Goal: Transaction & Acquisition: Purchase product/service

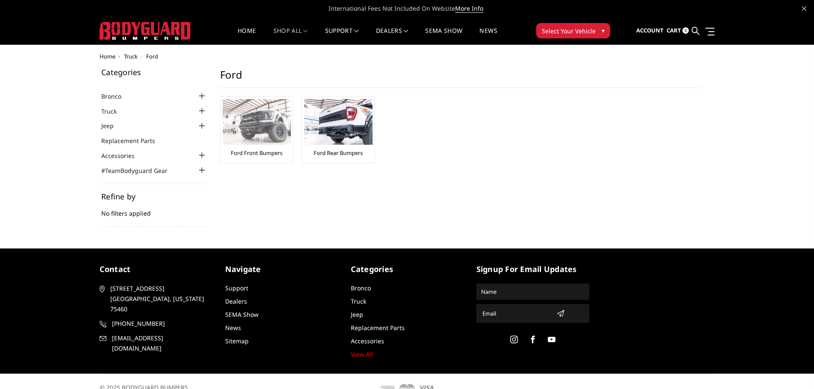
click at [276, 147] on div "Ford Front Bumpers" at bounding box center [257, 130] width 68 height 62
click at [268, 141] on img at bounding box center [257, 122] width 68 height 46
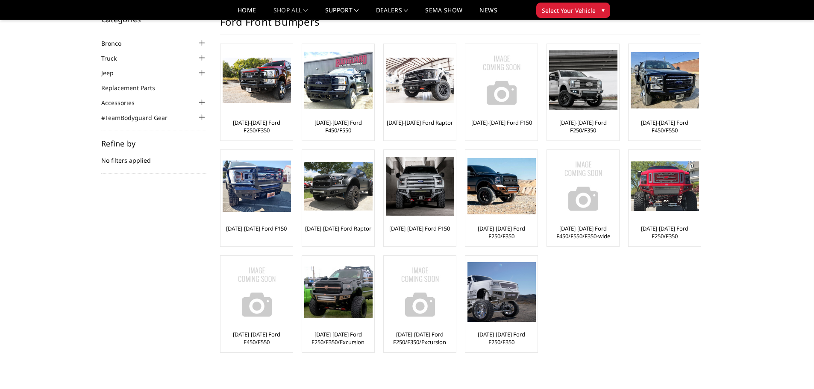
scroll to position [43, 0]
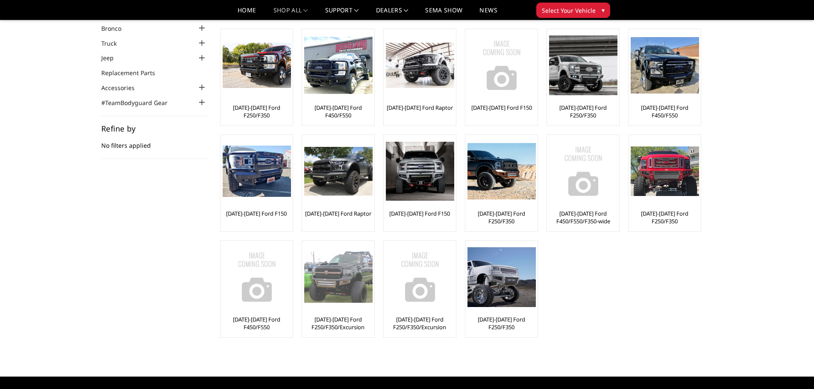
click at [313, 275] on img at bounding box center [338, 277] width 68 height 51
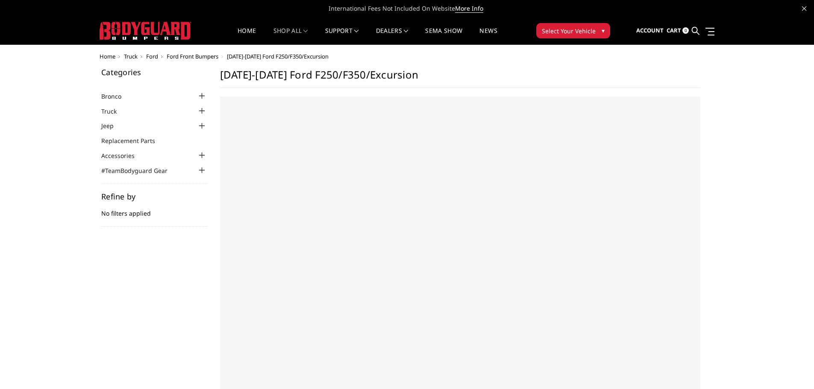
select select "US"
